Goal: Navigation & Orientation: Find specific page/section

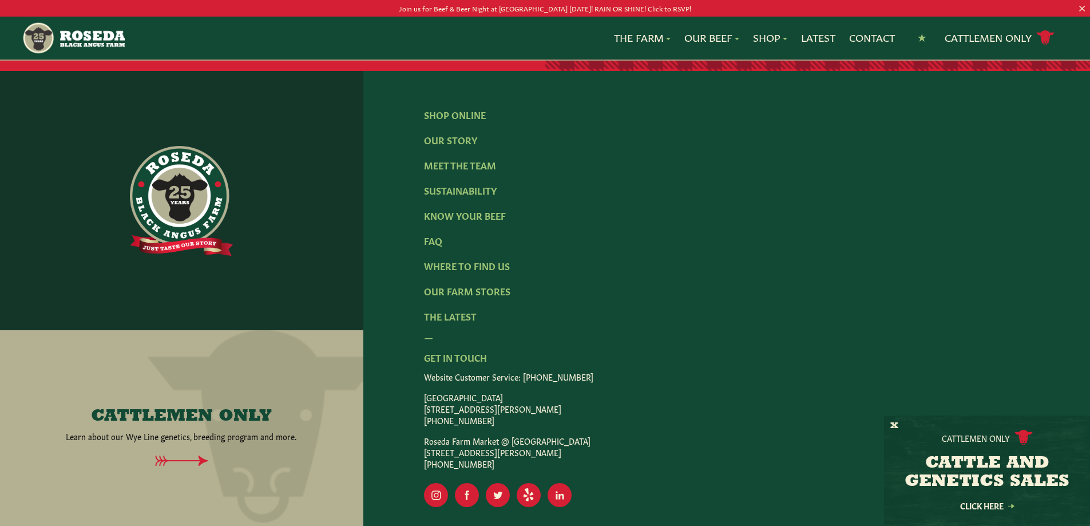
scroll to position [2397, 0]
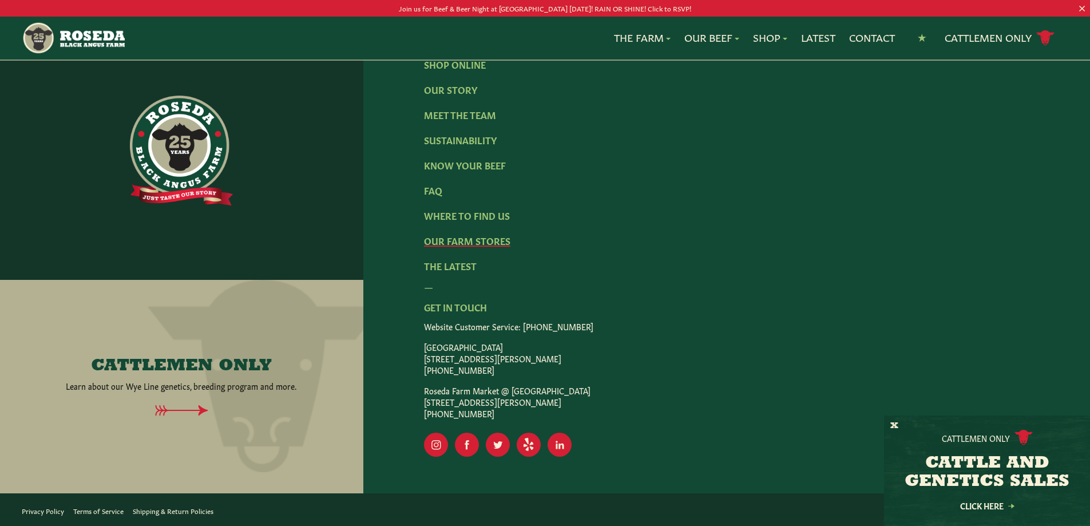
click at [459, 239] on link "Our Farm Stores" at bounding box center [467, 240] width 86 height 13
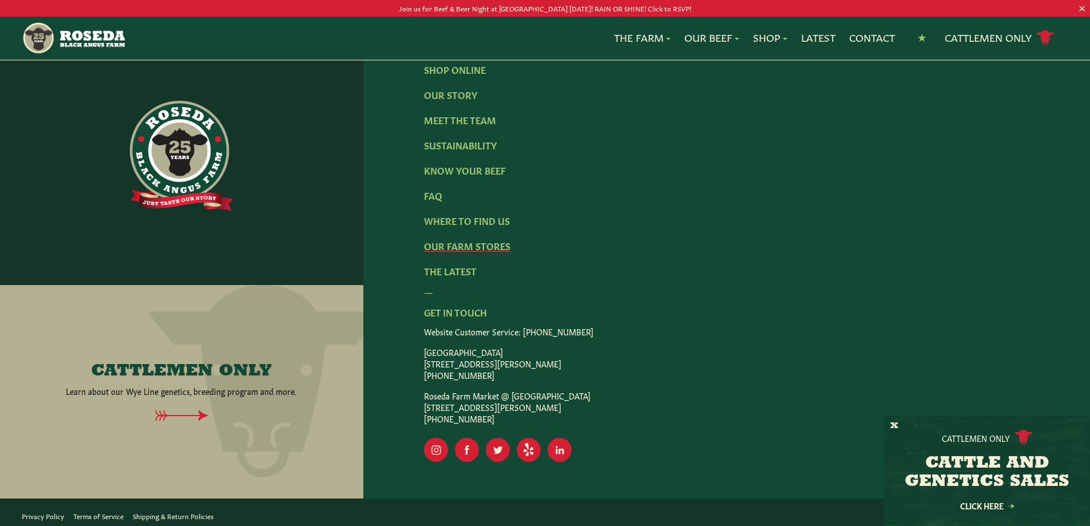
scroll to position [1955, 0]
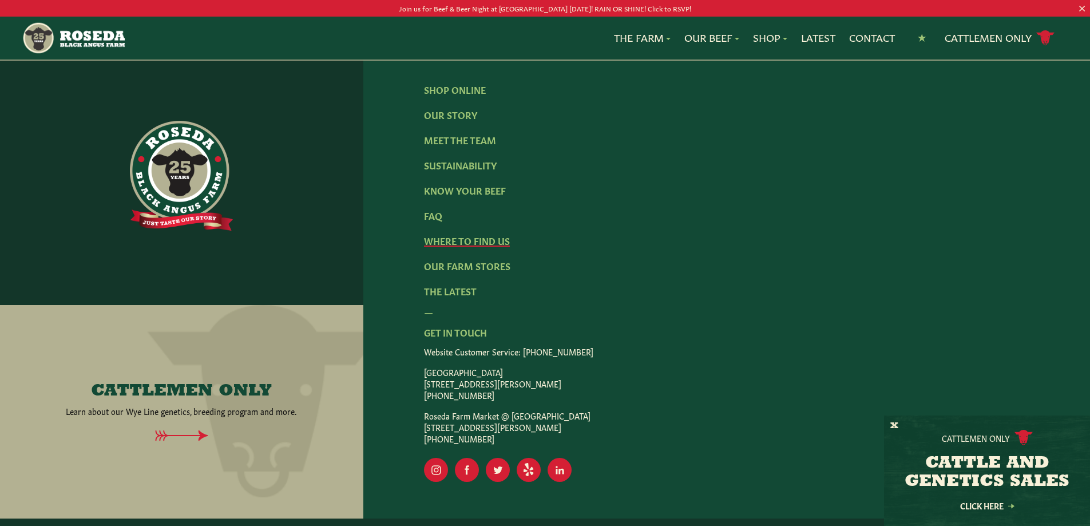
click at [472, 247] on link "Where To Find Us" at bounding box center [467, 240] width 86 height 13
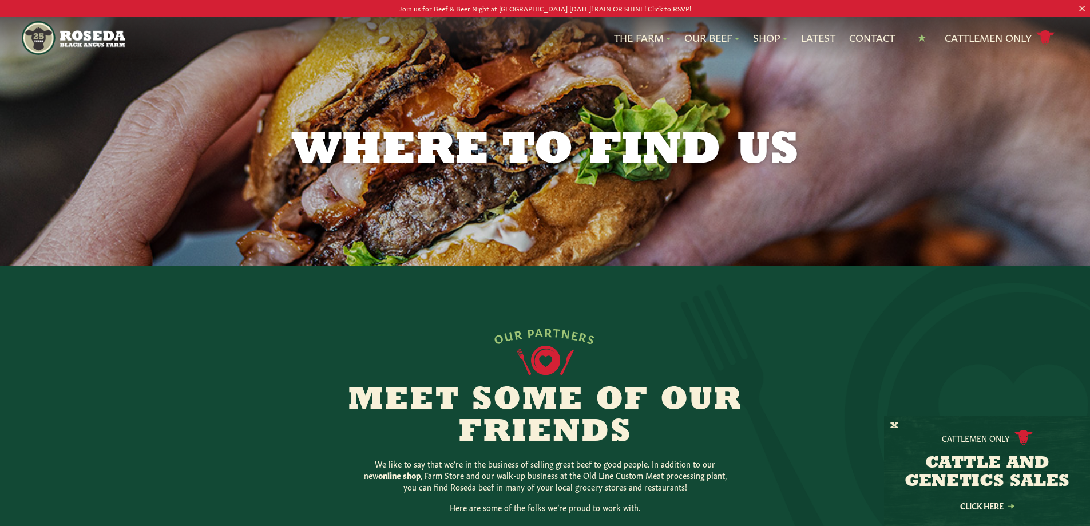
drag, startPoint x: 892, startPoint y: 427, endPoint x: 857, endPoint y: 429, distance: 34.4
click at [892, 427] on button "X" at bounding box center [895, 426] width 8 height 12
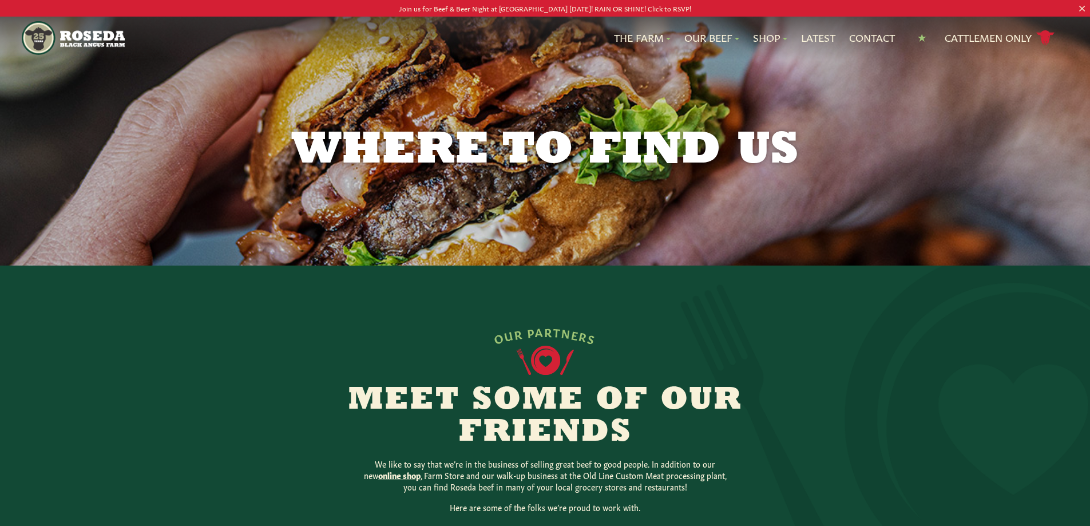
click at [73, 38] on img "Main Navigation" at bounding box center [73, 38] width 102 height 34
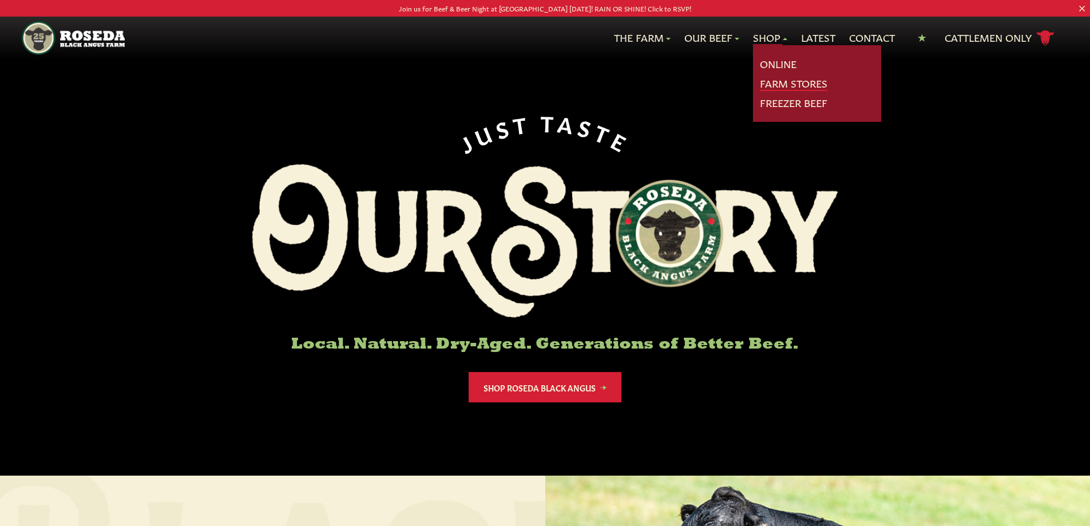
click at [773, 84] on link "Farm Stores" at bounding box center [794, 83] width 68 height 15
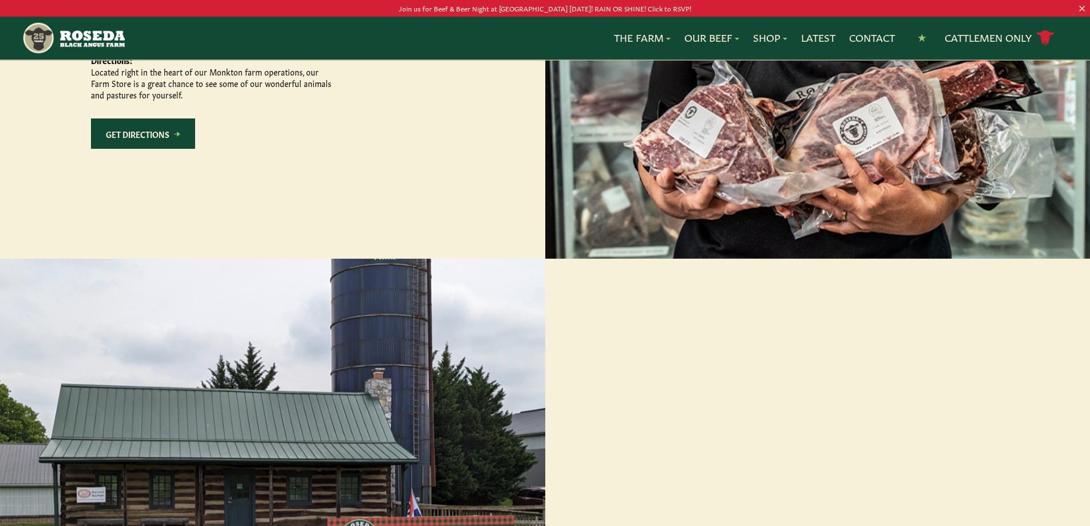
scroll to position [801, 0]
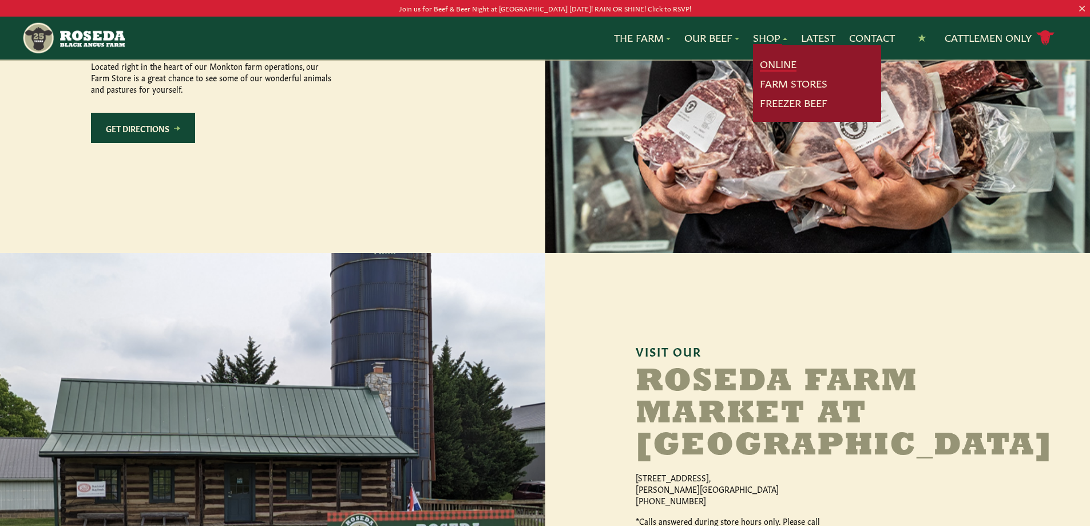
click at [764, 64] on link "Online" at bounding box center [778, 64] width 37 height 15
